Goal: Navigation & Orientation: Go to known website

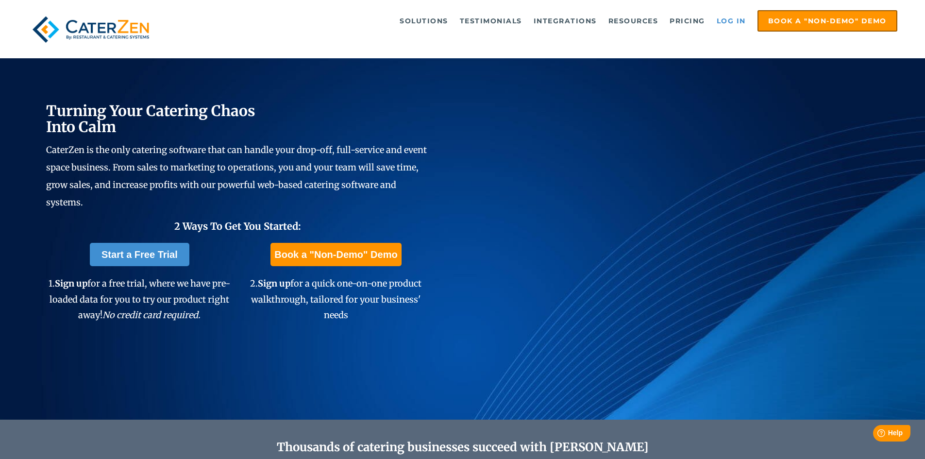
click at [740, 22] on link "Log in" at bounding box center [731, 20] width 39 height 19
click at [731, 17] on link "Log in" at bounding box center [731, 20] width 39 height 19
drag, startPoint x: 720, startPoint y: 19, endPoint x: 720, endPoint y: 25, distance: 5.3
click at [720, 20] on link "Log in" at bounding box center [731, 20] width 39 height 19
